Goal: Information Seeking & Learning: Check status

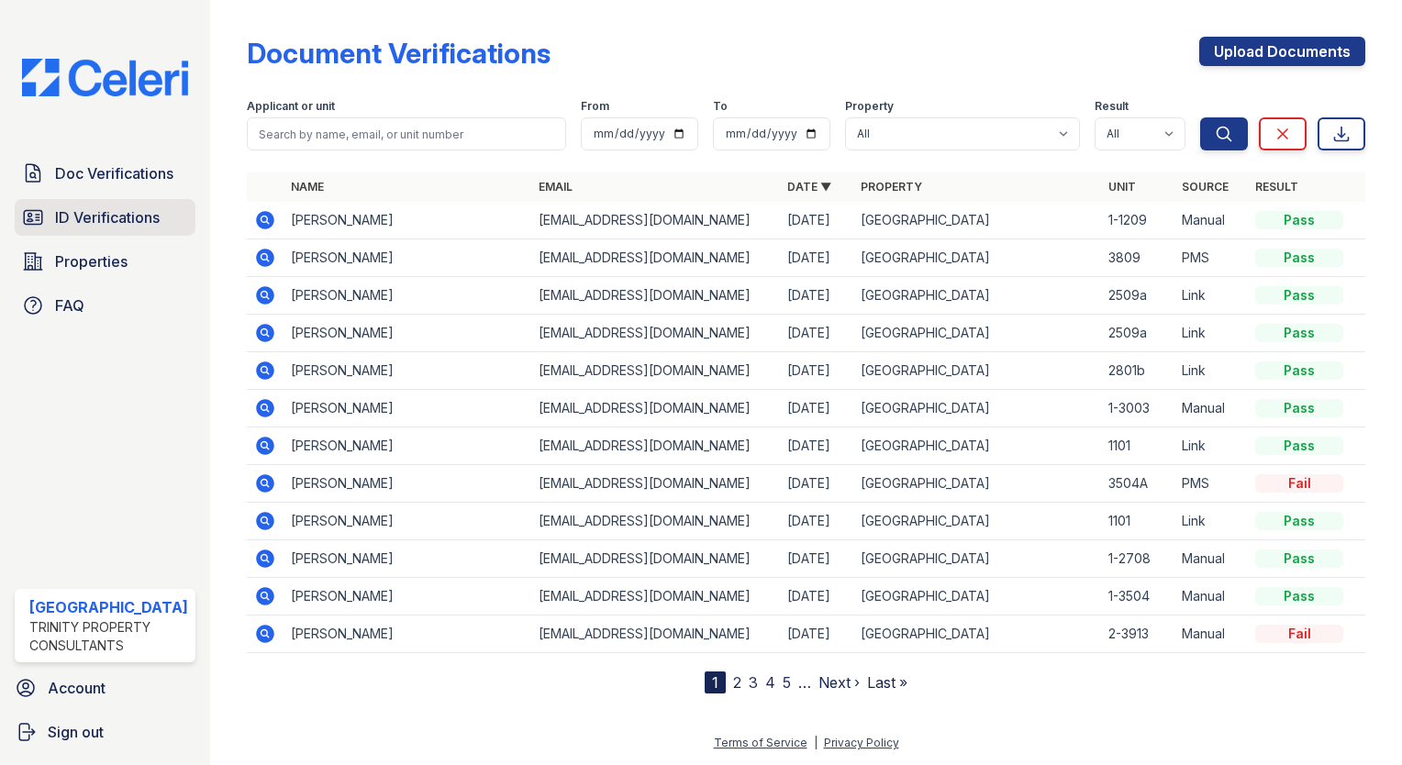
click at [81, 206] on span "ID Verifications" at bounding box center [107, 217] width 105 height 22
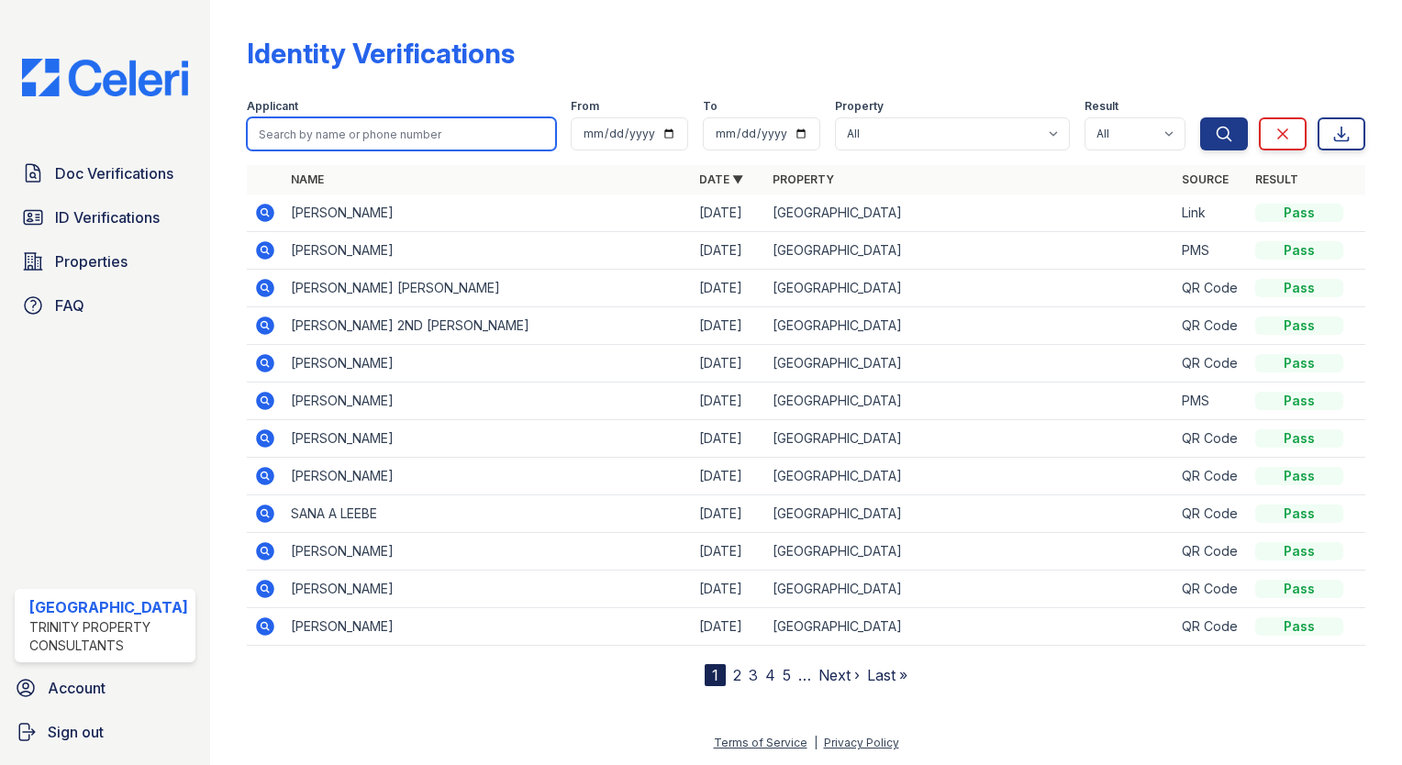
click at [311, 131] on input "search" at bounding box center [401, 133] width 309 height 33
type input "amanda"
click at [1200, 117] on button "Search" at bounding box center [1224, 133] width 48 height 33
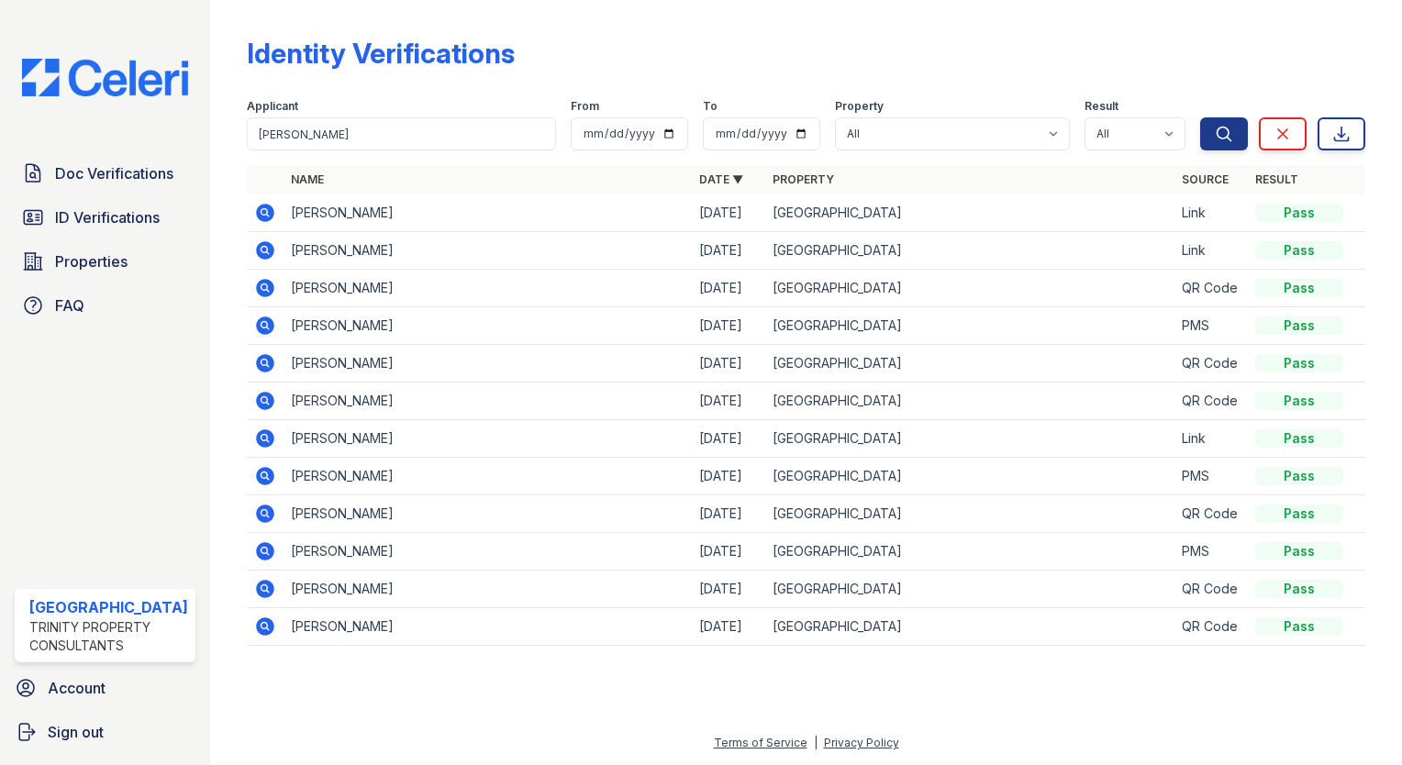
click at [261, 473] on icon at bounding box center [263, 474] width 5 height 5
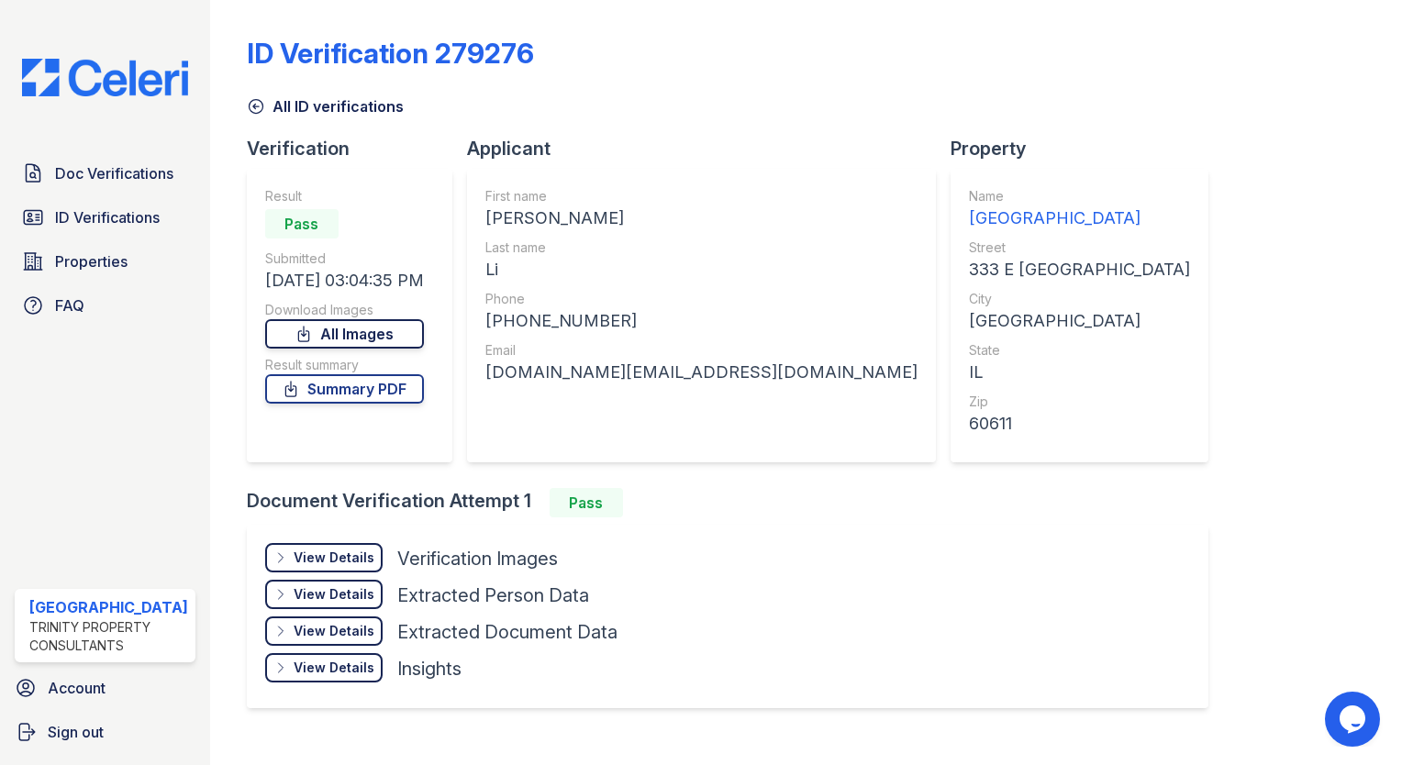
click at [307, 334] on icon at bounding box center [303, 334] width 18 height 18
click at [120, 206] on span "ID Verifications" at bounding box center [107, 217] width 105 height 22
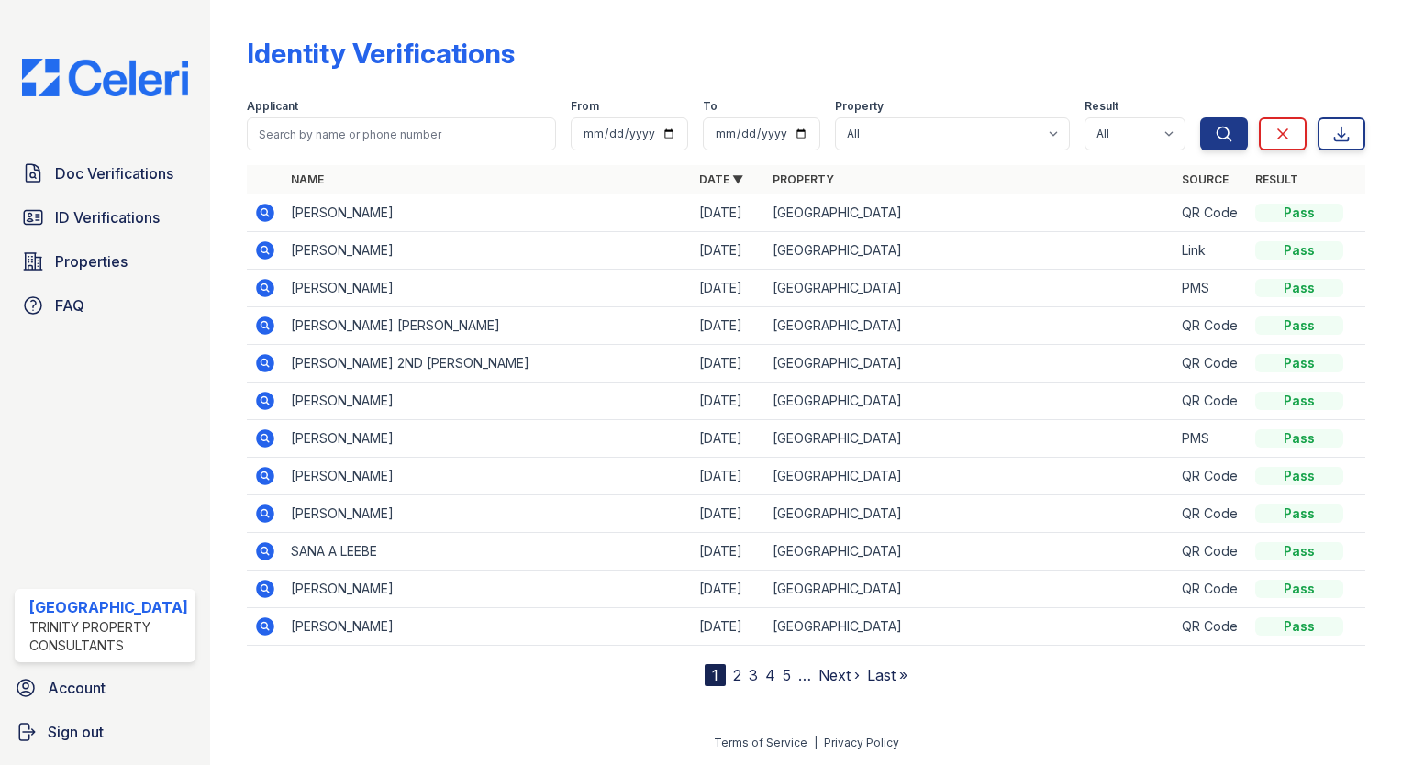
click at [269, 204] on td at bounding box center [265, 213] width 37 height 38
click at [259, 208] on icon at bounding box center [265, 213] width 22 height 22
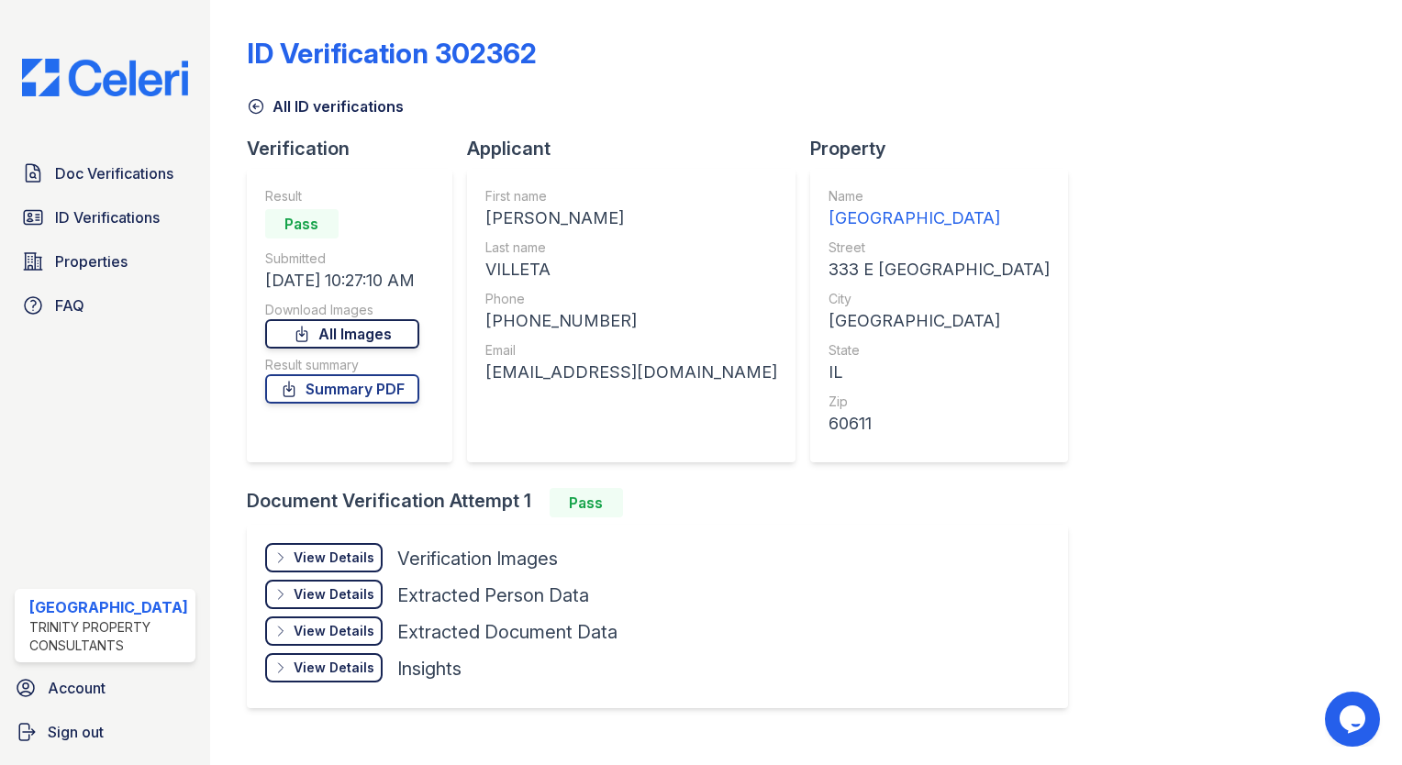
click at [286, 339] on link "All Images" at bounding box center [342, 333] width 154 height 29
click at [355, 338] on link "All Images" at bounding box center [342, 333] width 154 height 29
click at [1365, 153] on div "ID Verification 302362 All ID verifications Verification Result Pass Submitted …" at bounding box center [806, 382] width 1192 height 765
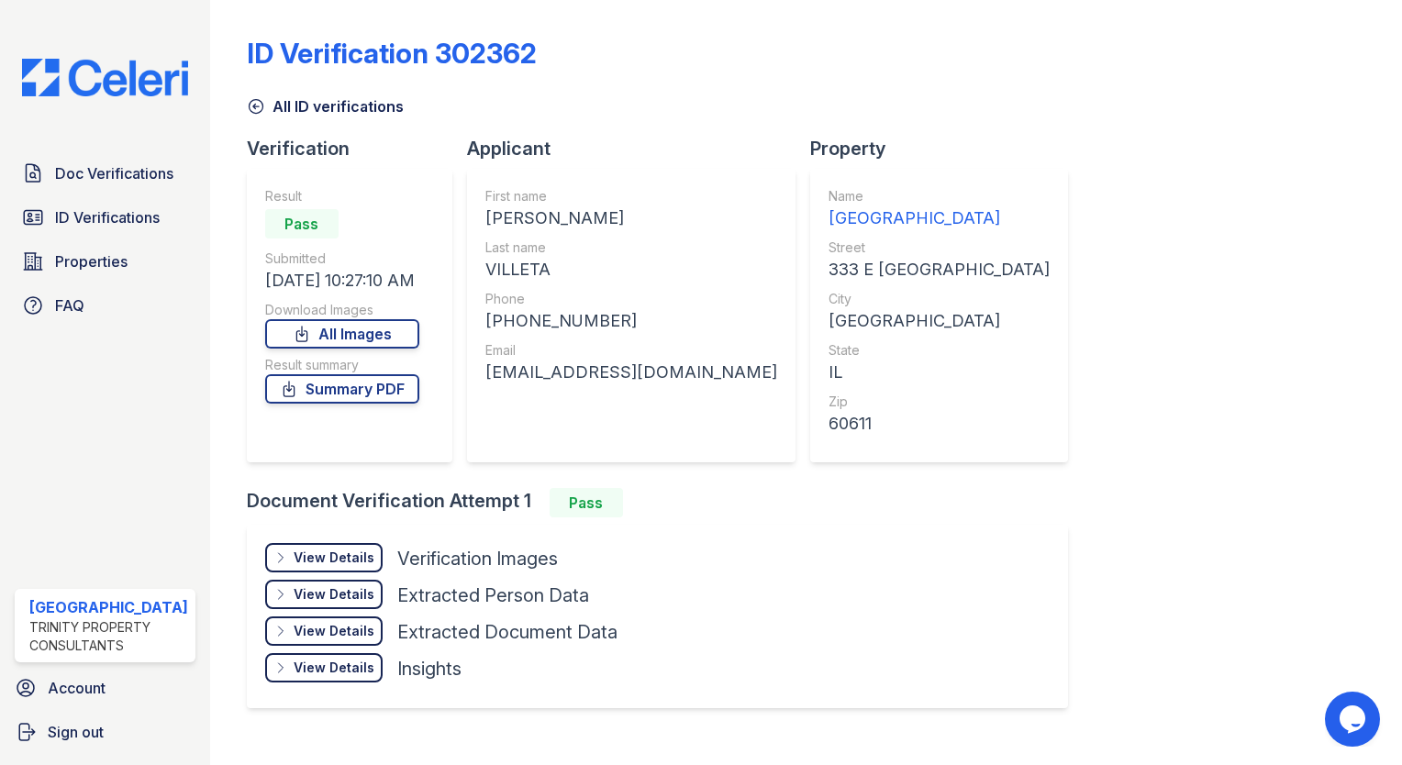
click at [367, 410] on div "Result Pass Submitted [DATE] 10:27:10 AM Download Images All Images Result summ…" at bounding box center [342, 315] width 154 height 257
click at [368, 383] on link "Summary PDF" at bounding box center [342, 388] width 154 height 29
click at [128, 220] on span "ID Verifications" at bounding box center [107, 217] width 105 height 22
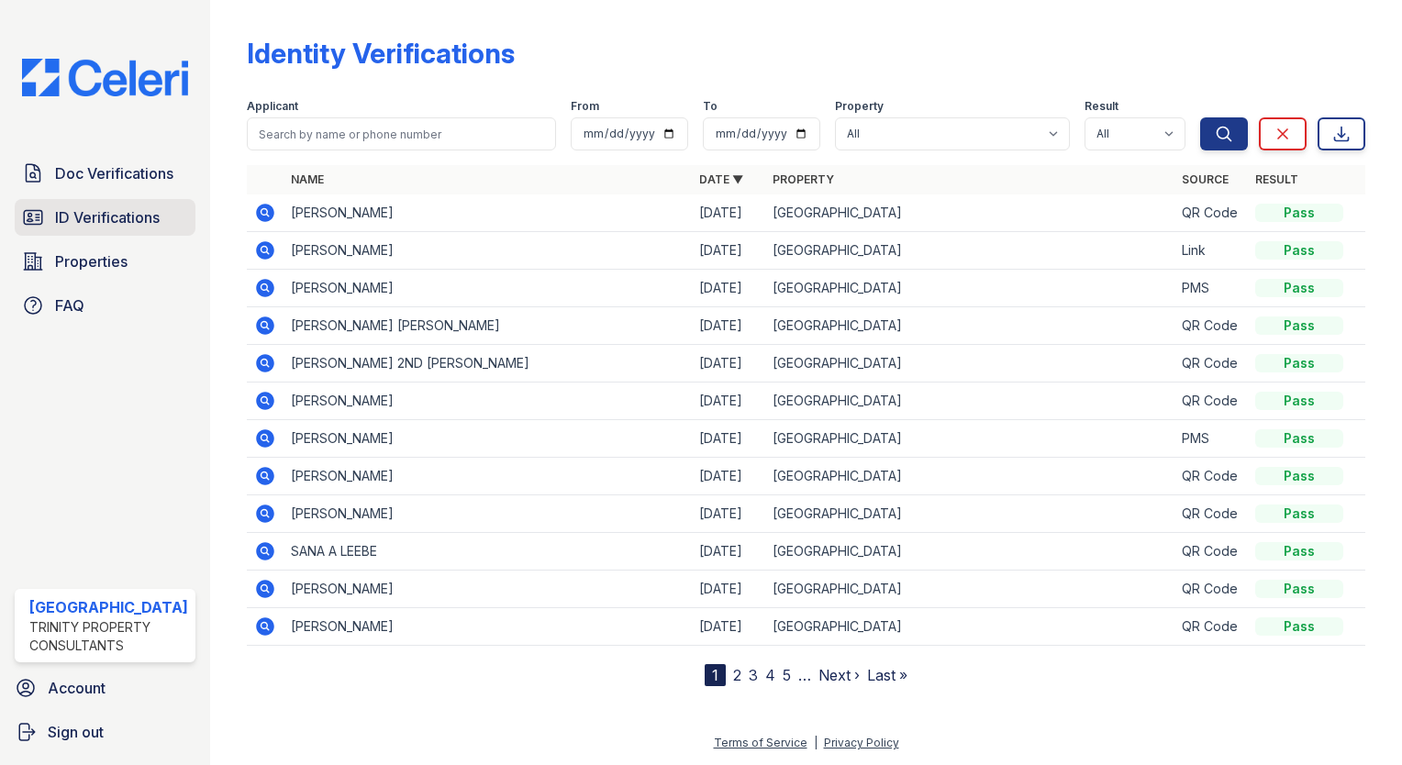
click at [156, 218] on span "ID Verifications" at bounding box center [107, 217] width 105 height 22
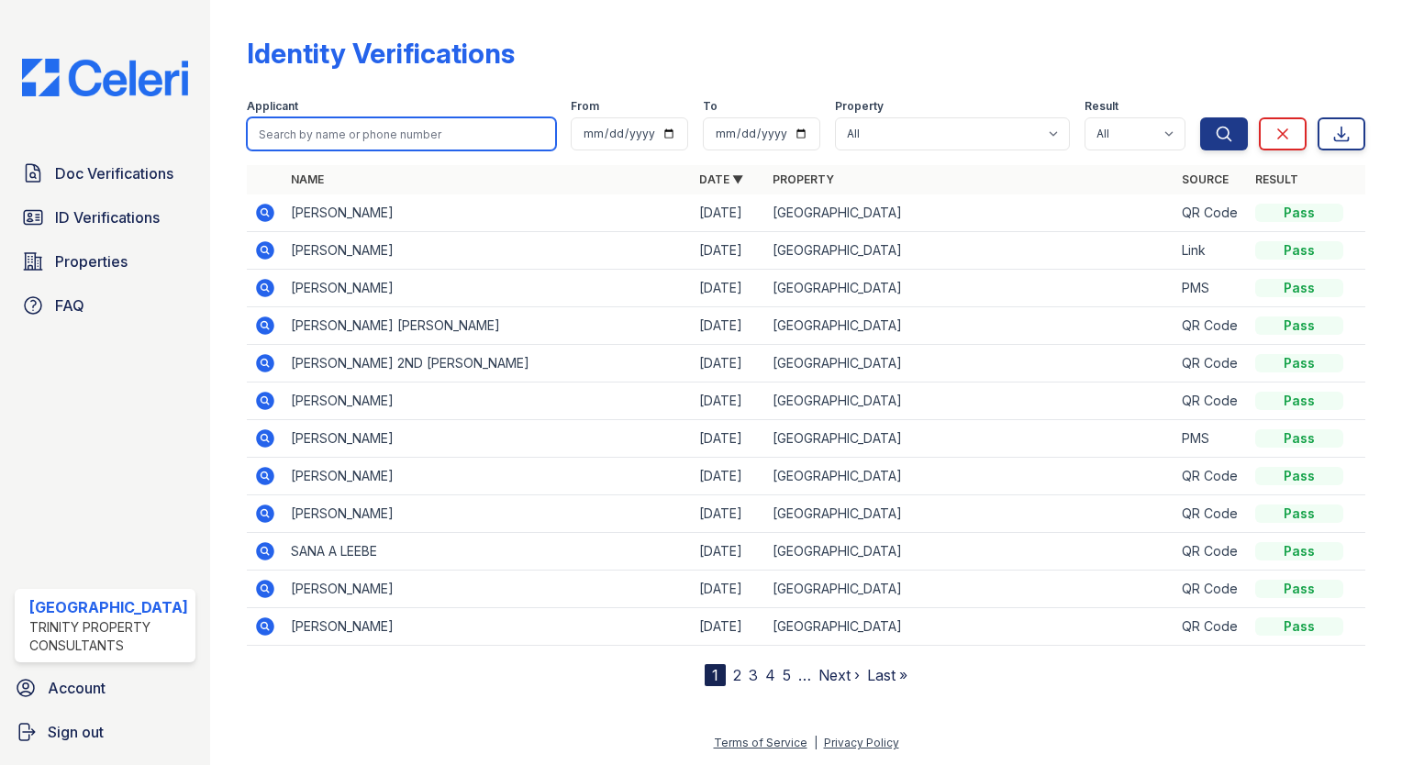
click at [326, 122] on input "search" at bounding box center [401, 133] width 309 height 33
type input "miao"
click at [1200, 117] on button "Search" at bounding box center [1224, 133] width 48 height 33
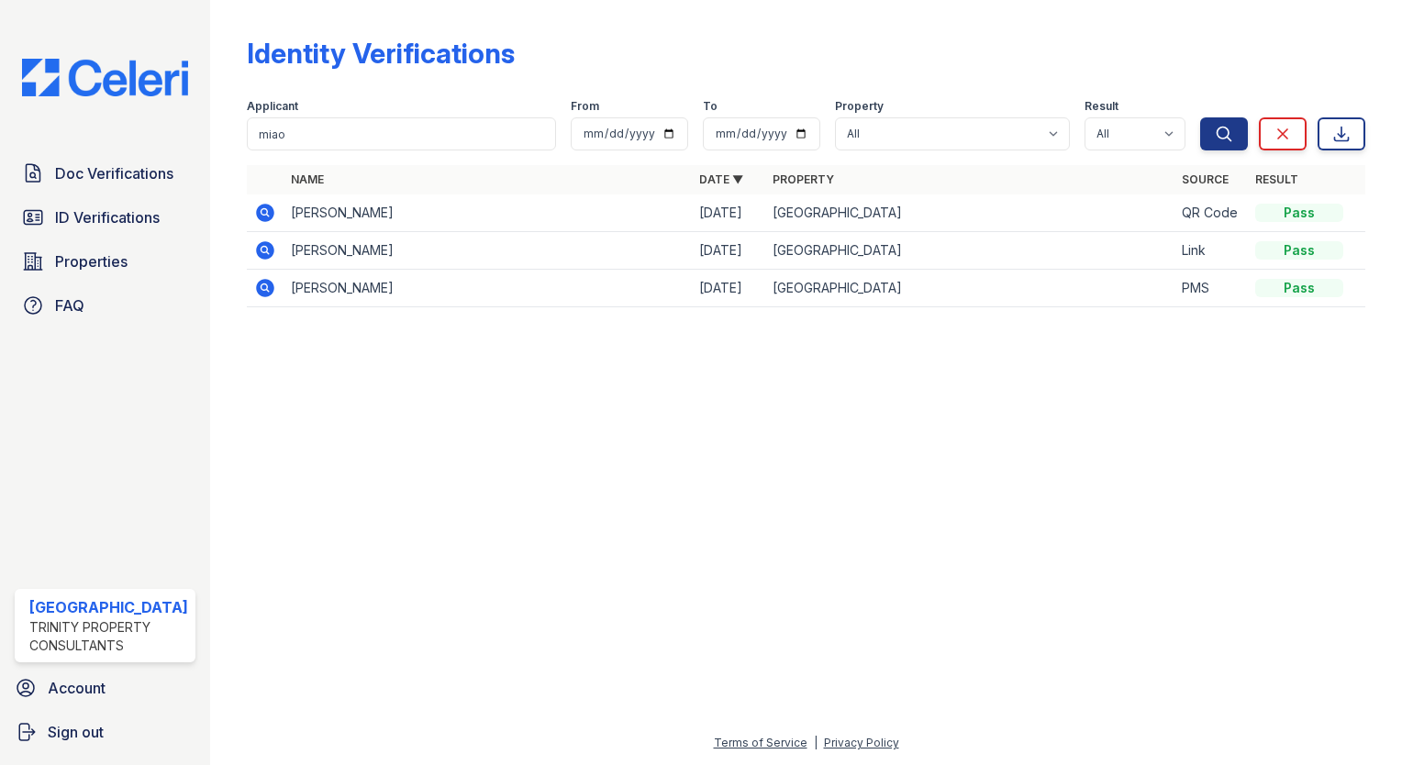
click at [256, 217] on icon at bounding box center [265, 213] width 18 height 18
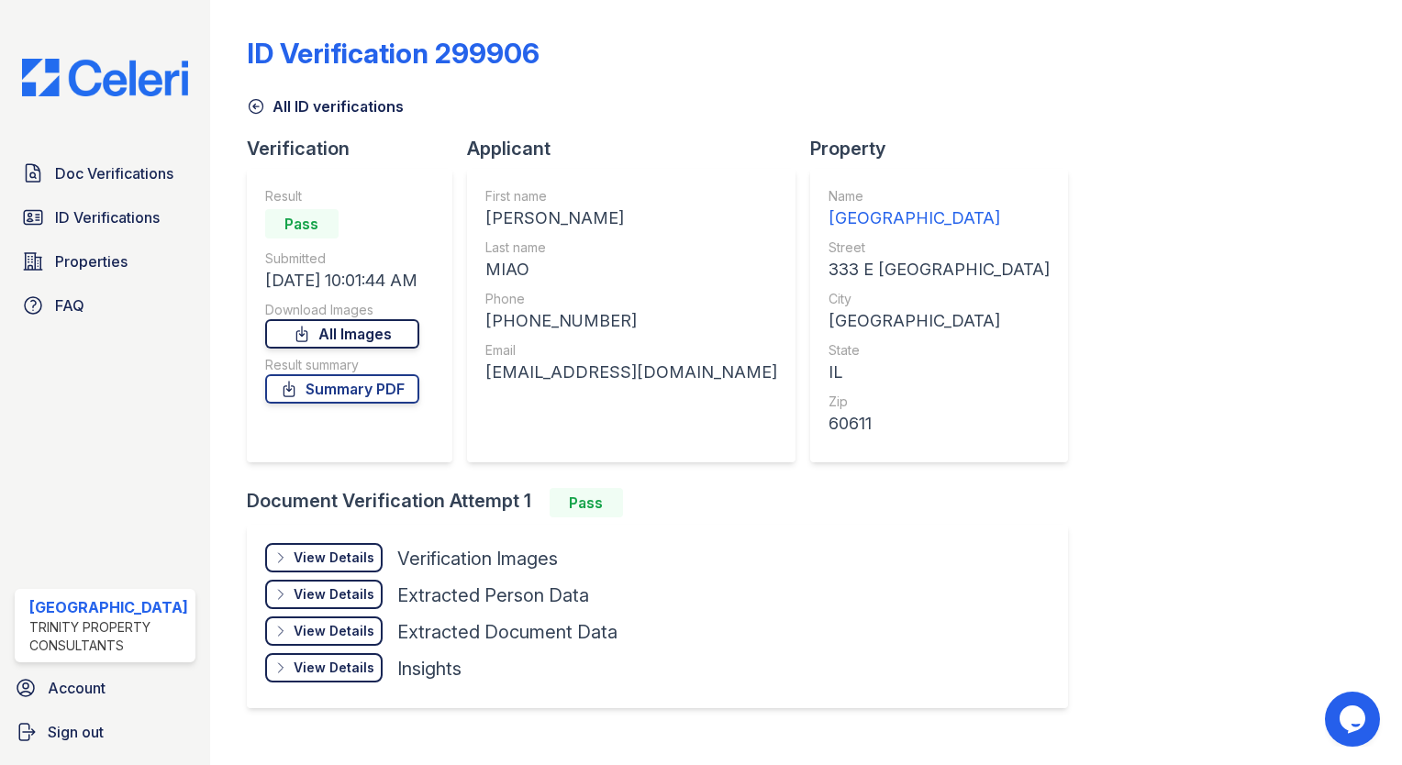
click at [338, 339] on link "All Images" at bounding box center [342, 333] width 154 height 29
click at [1281, 68] on div "ID Verification 299906" at bounding box center [806, 61] width 1118 height 48
click at [1225, 94] on div "All ID verifications" at bounding box center [806, 100] width 1118 height 33
